Goal: Transaction & Acquisition: Purchase product/service

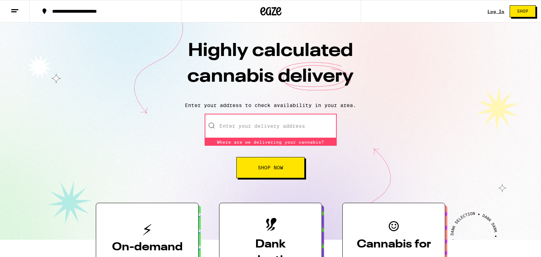
click at [246, 126] on input "Enter your delivery address" at bounding box center [271, 126] width 132 height 25
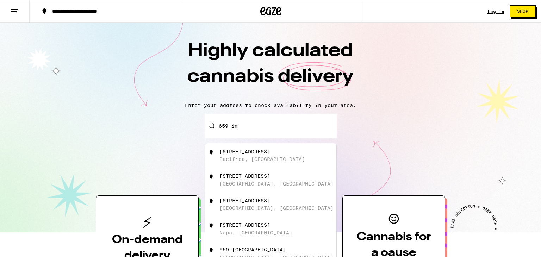
click at [242, 153] on div "[STREET_ADDRESS]" at bounding box center [245, 152] width 51 height 6
type input "[STREET_ADDRESS]"
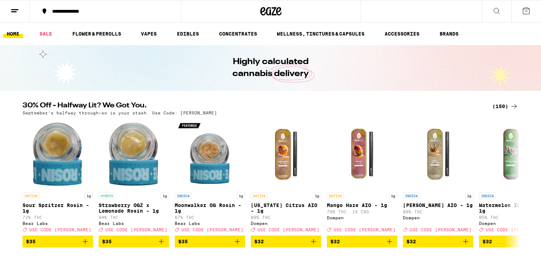
click at [505, 104] on div "(150)" at bounding box center [506, 106] width 26 height 8
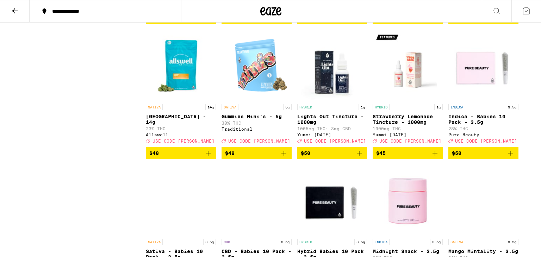
scroll to position [3257, 0]
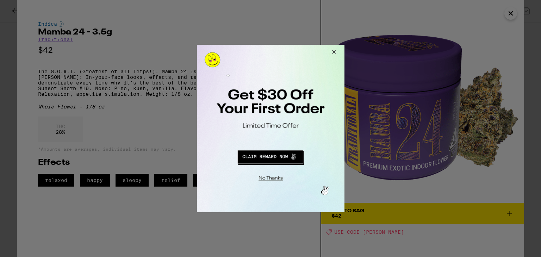
click at [333, 50] on button "Close Modal" at bounding box center [332, 53] width 19 height 17
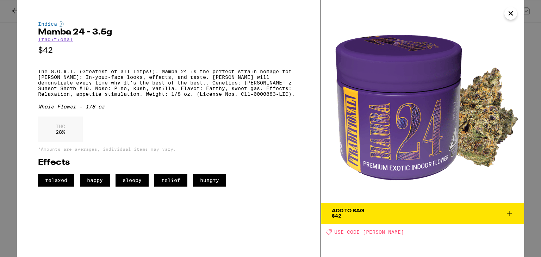
click at [513, 14] on icon "Close" at bounding box center [511, 13] width 8 height 11
